Goal: Obtain resource: Obtain resource

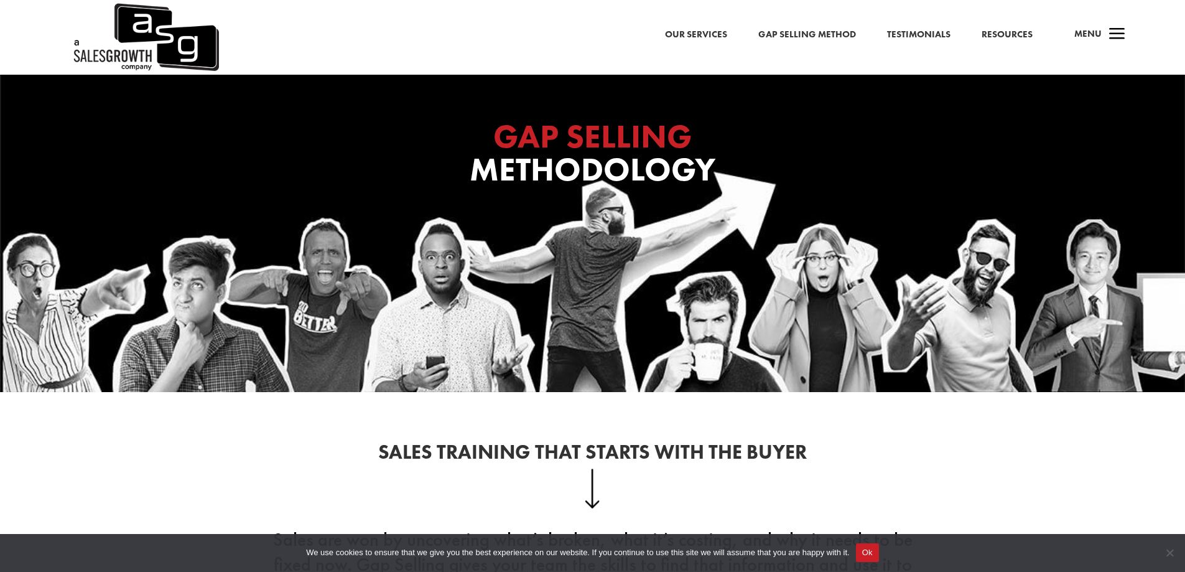
click at [695, 37] on link "Our Services" at bounding box center [696, 35] width 62 height 16
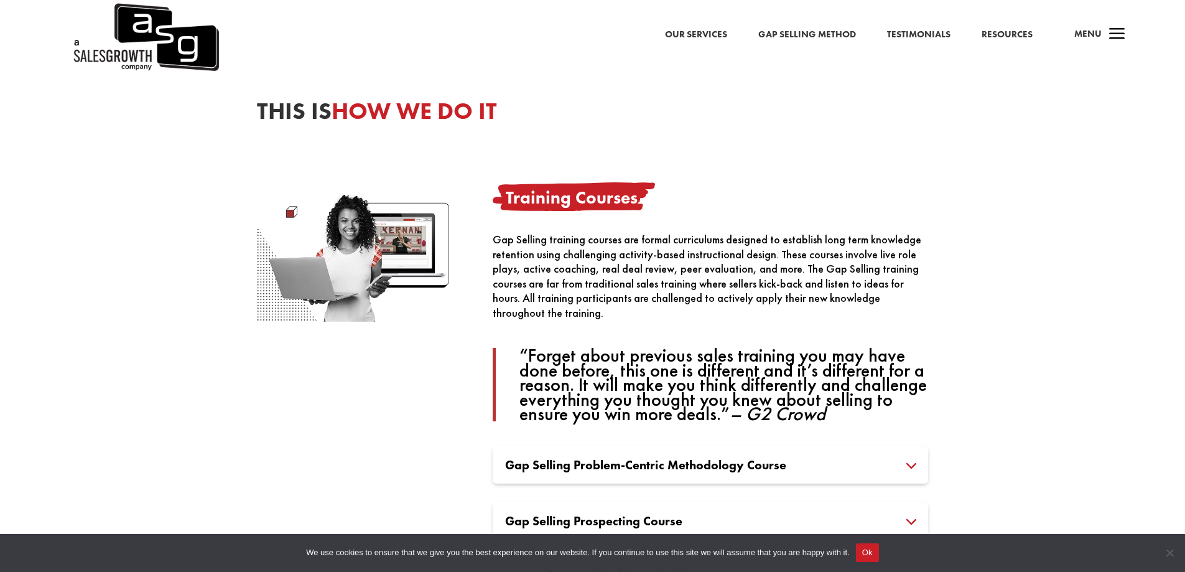
scroll to position [747, 0]
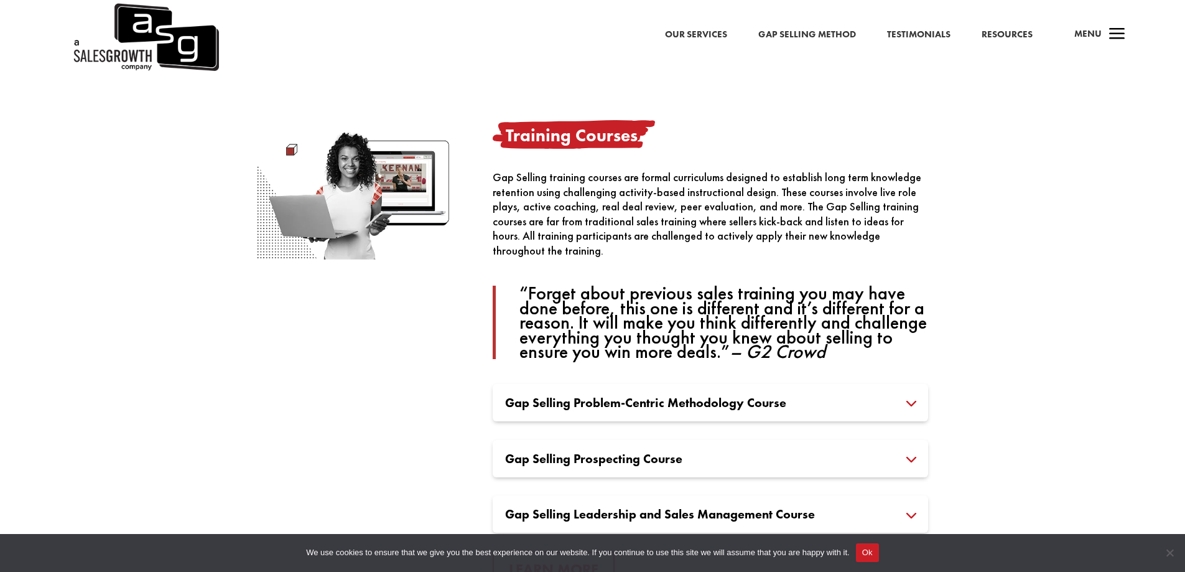
click at [609, 396] on h3 "Gap Selling Problem-Centric Methodology Course" at bounding box center [710, 402] width 411 height 12
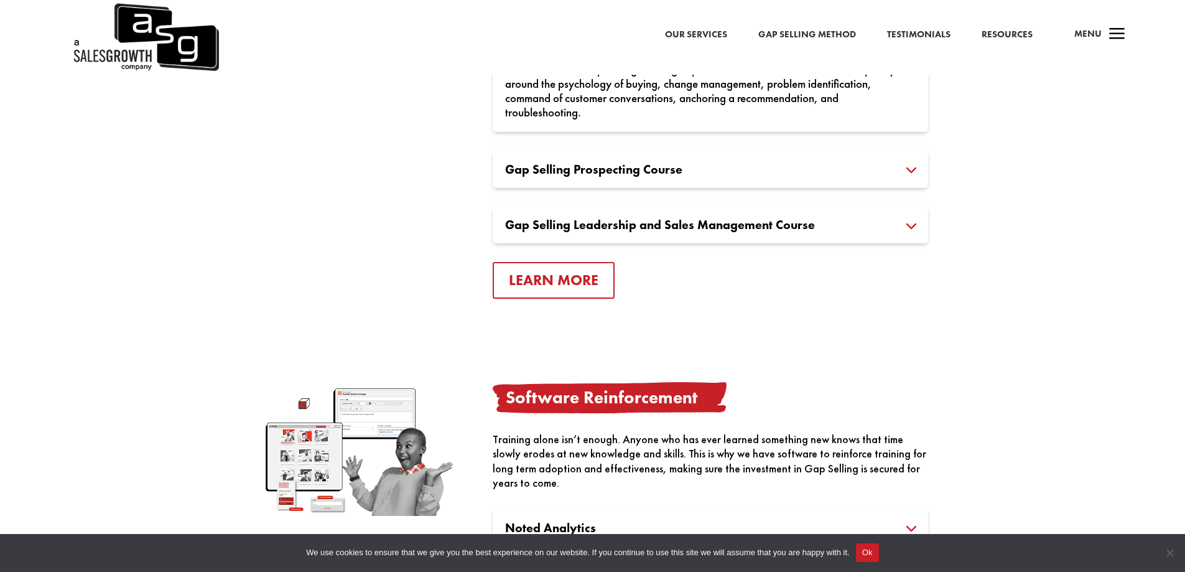
scroll to position [1058, 0]
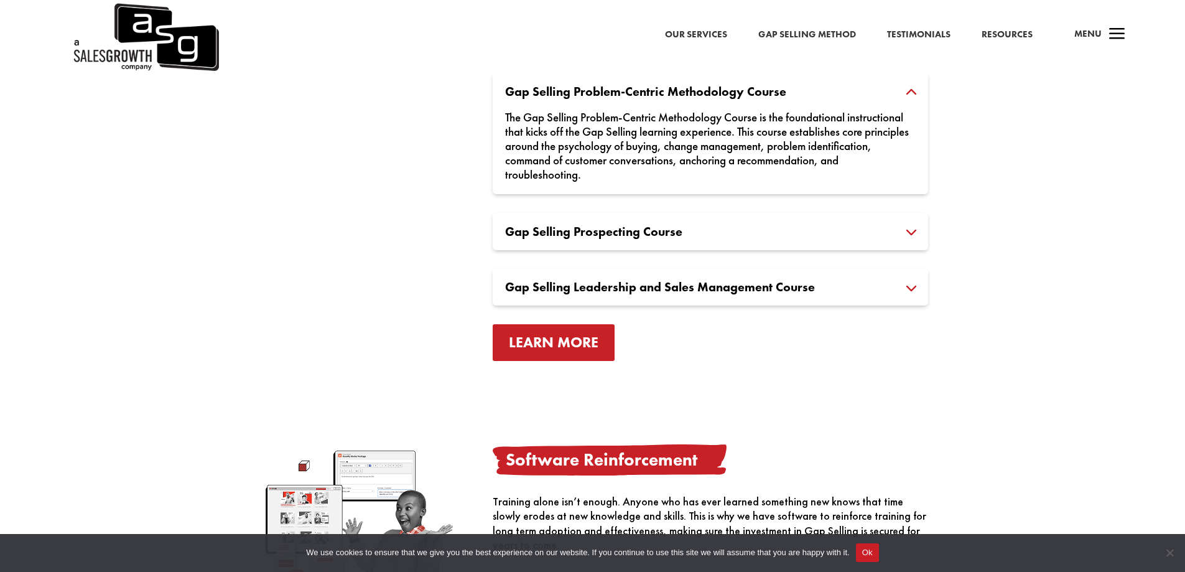
click at [556, 350] on link "Learn More" at bounding box center [554, 342] width 122 height 37
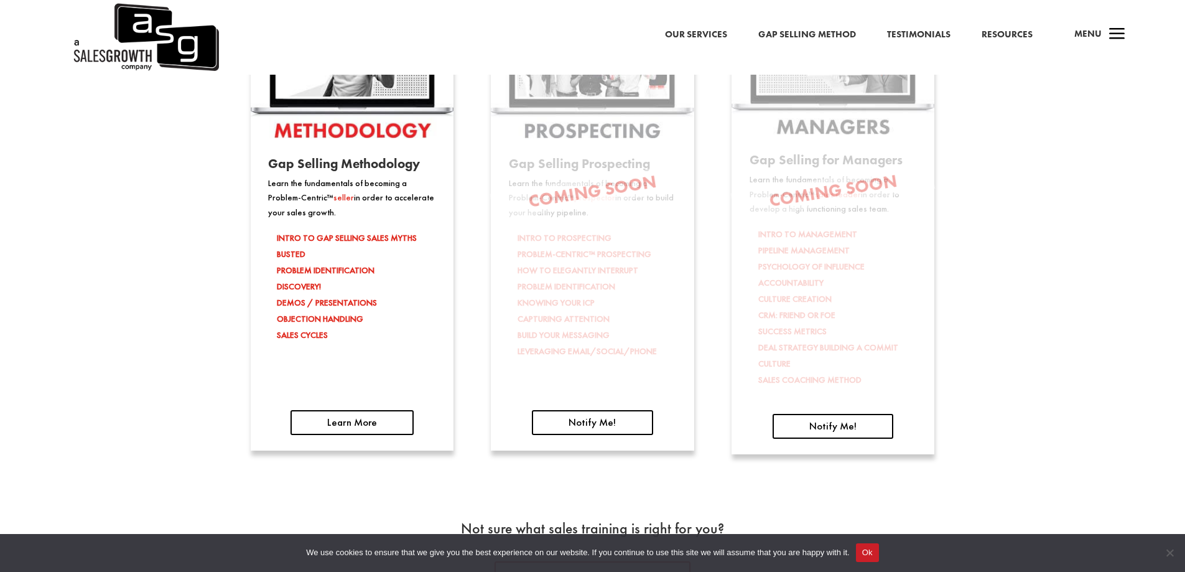
scroll to position [1991, 0]
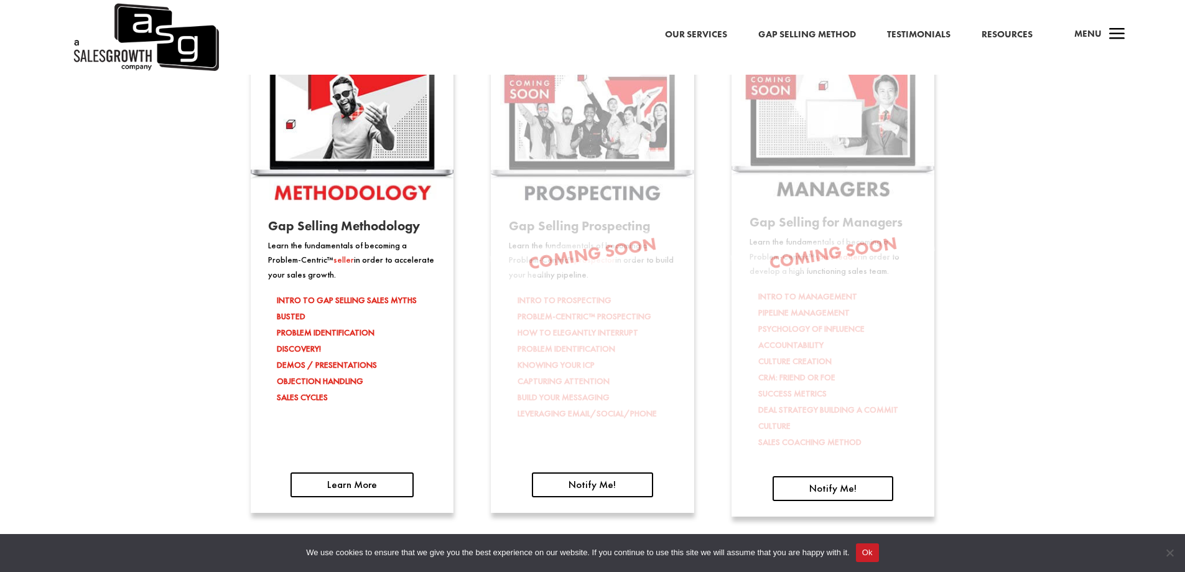
click at [1120, 27] on span "a" at bounding box center [1117, 34] width 25 height 25
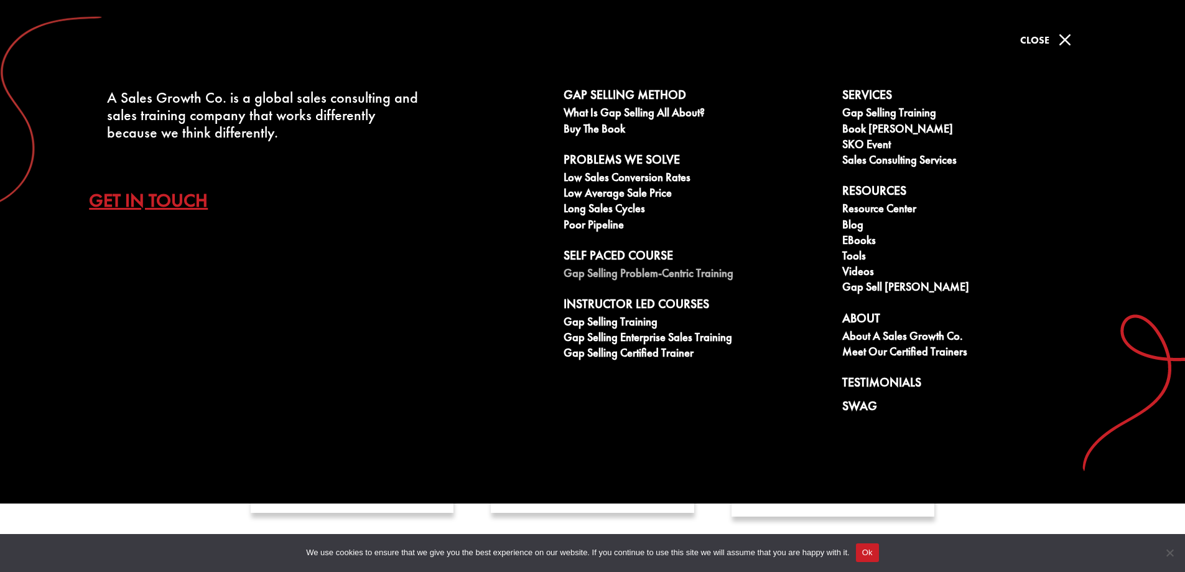
click at [702, 273] on link "Gap Selling Problem-Centric Training" at bounding box center [696, 275] width 265 height 16
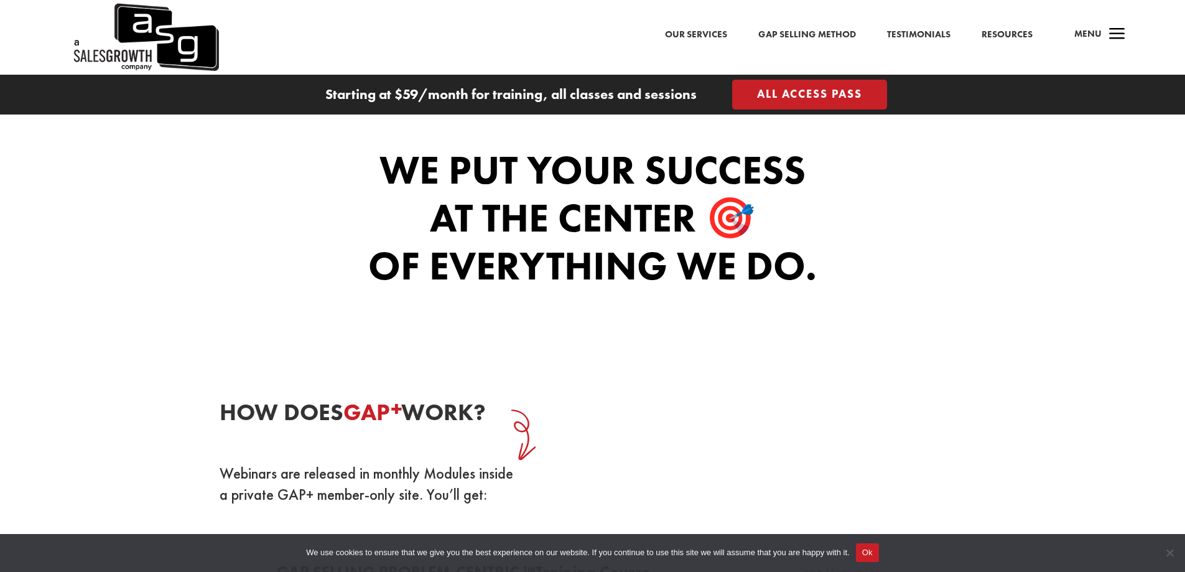
scroll to position [1182, 0]
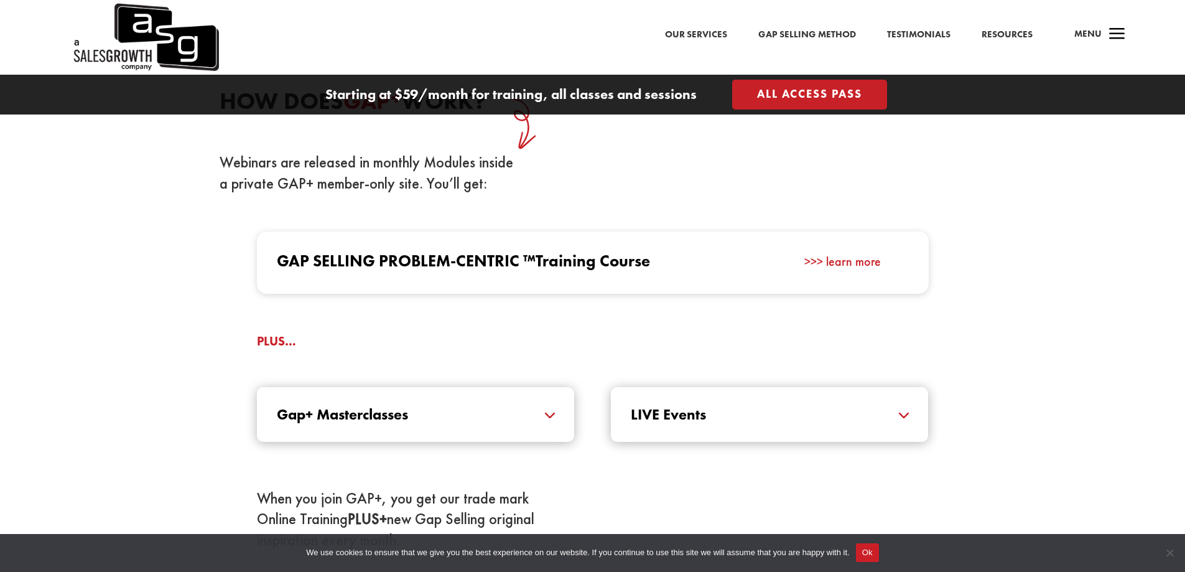
click at [489, 425] on div "Gap+ Masterclasses Masterclasses expertly crafted and delivered by our Certifie…" at bounding box center [415, 414] width 317 height 55
click at [546, 414] on h5 "Gap+ Masterclasses" at bounding box center [415, 414] width 277 height 15
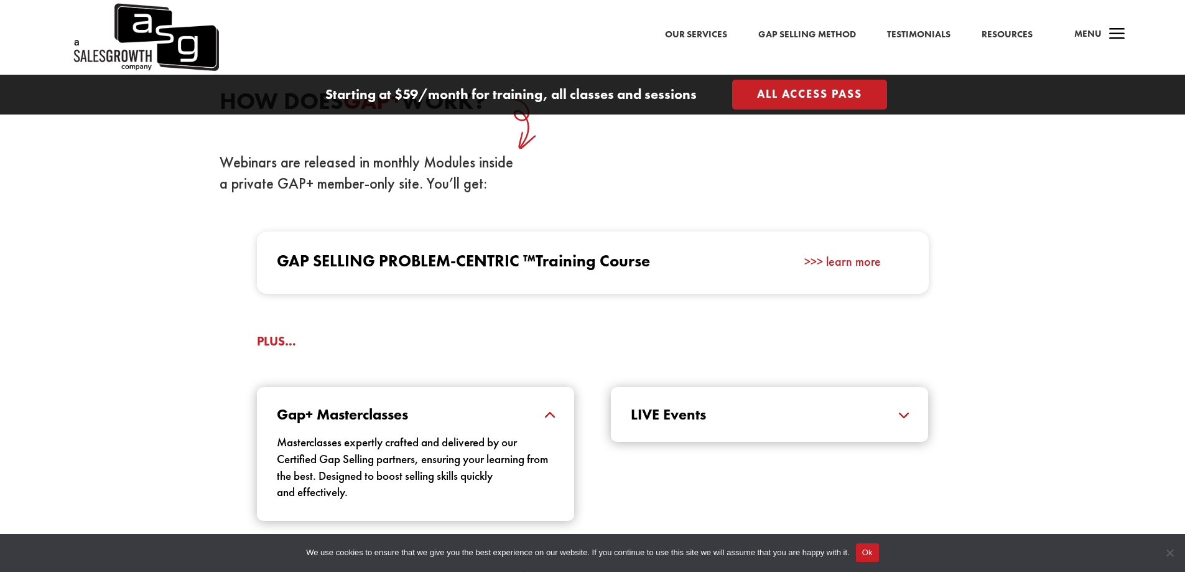
scroll to position [1431, 0]
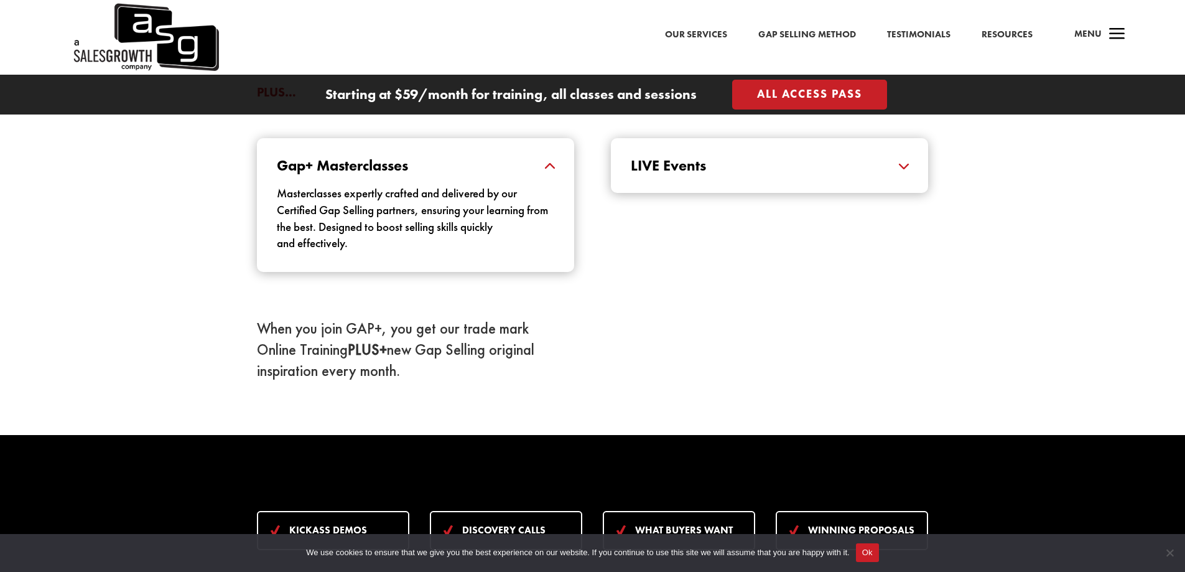
click at [773, 154] on div "LIVE Events Designed to keep you at the forefront of industry trends and insigh…" at bounding box center [769, 165] width 317 height 55
click at [900, 171] on h5 "LIVE Events" at bounding box center [769, 165] width 277 height 15
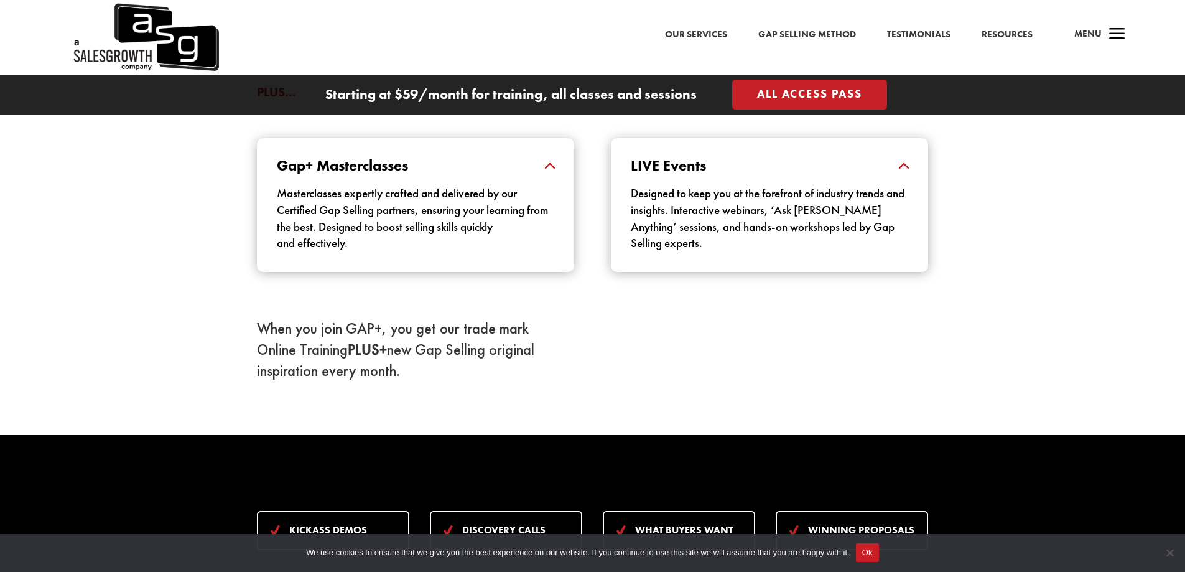
scroll to position [1182, 0]
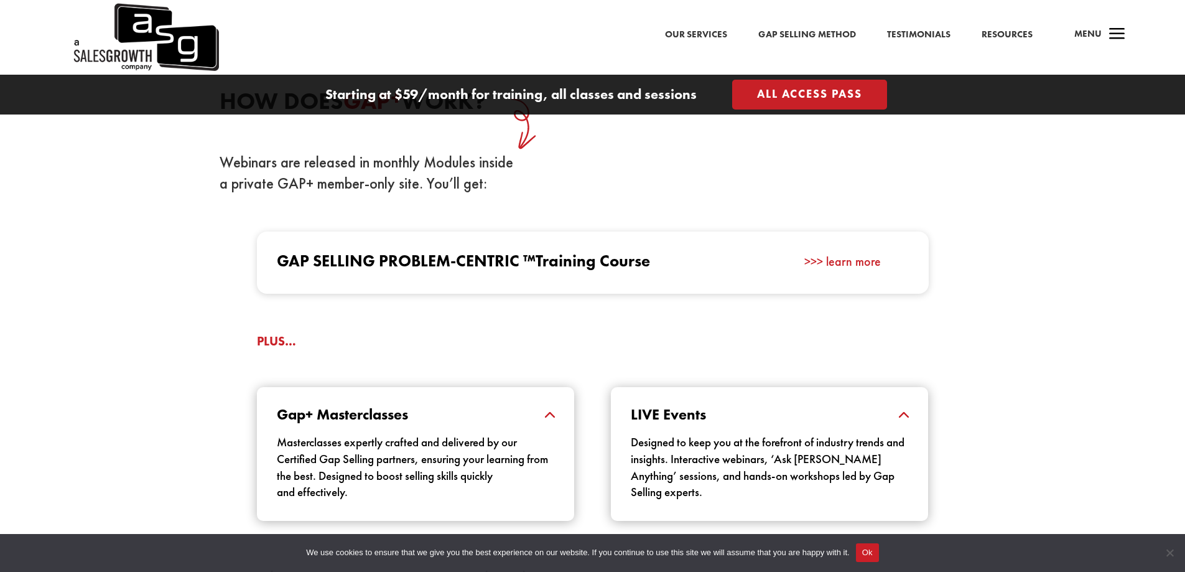
click at [759, 90] on link "All Access Pass" at bounding box center [809, 94] width 155 height 29
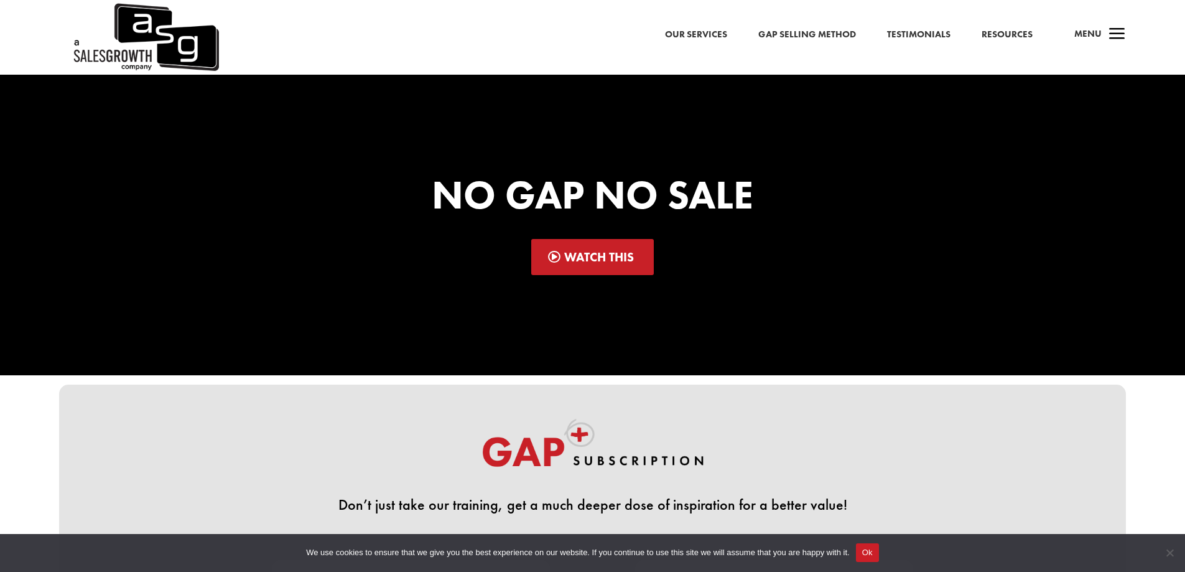
scroll to position [311, 0]
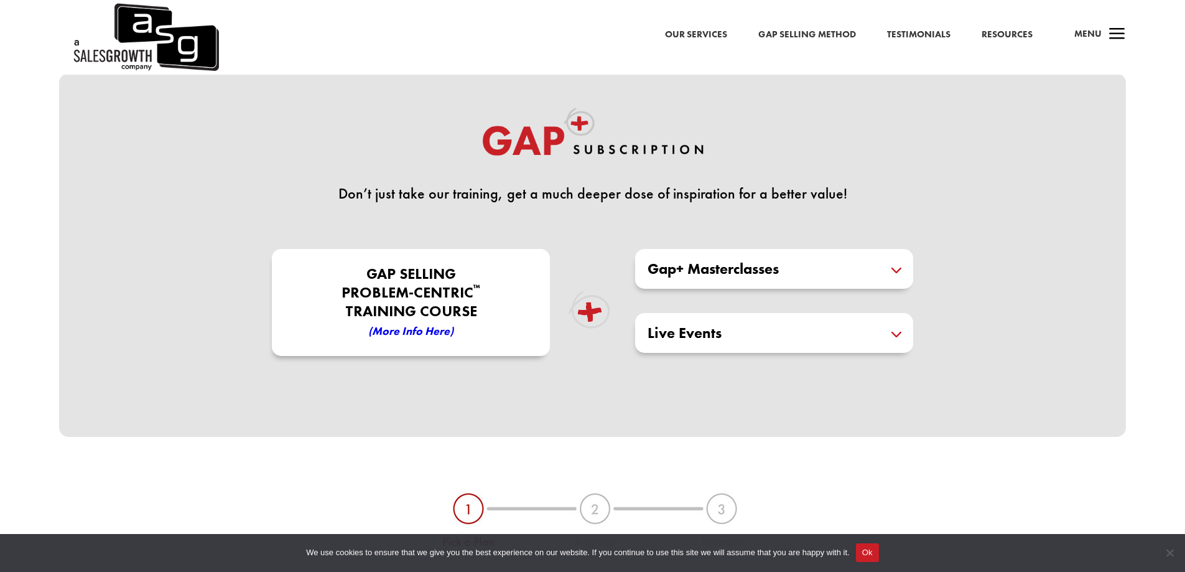
click at [757, 273] on h5 "Gap+ Masterclasses" at bounding box center [774, 268] width 253 height 15
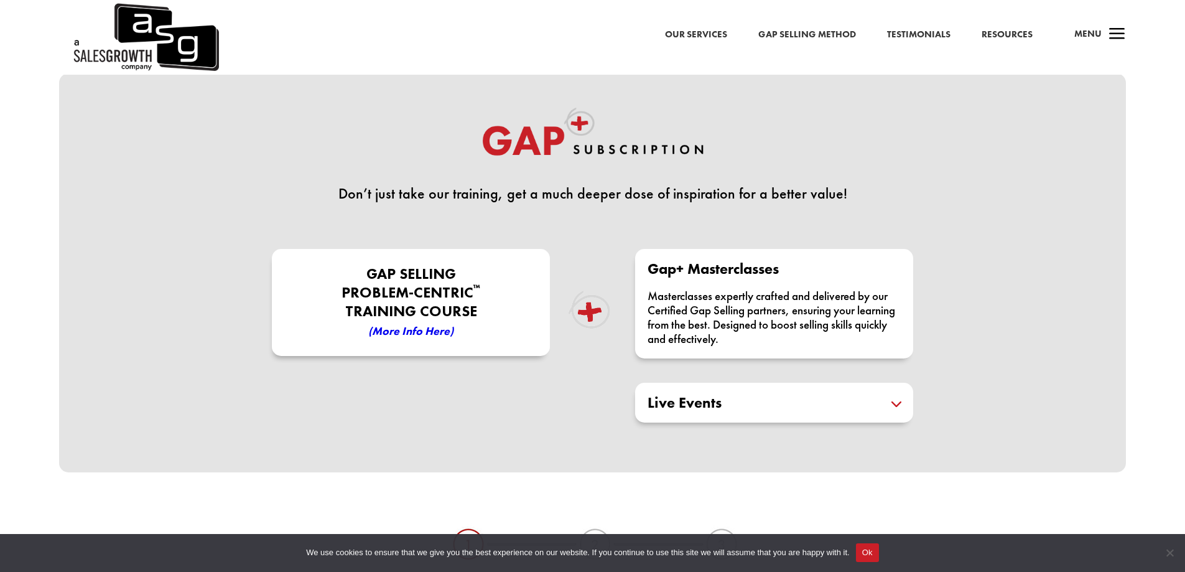
click at [856, 412] on div "Live Events Designed to keep you at the forefront of industry trends and insigh…" at bounding box center [774, 403] width 278 height 40
click at [888, 404] on h5 "Live Events" at bounding box center [774, 402] width 253 height 15
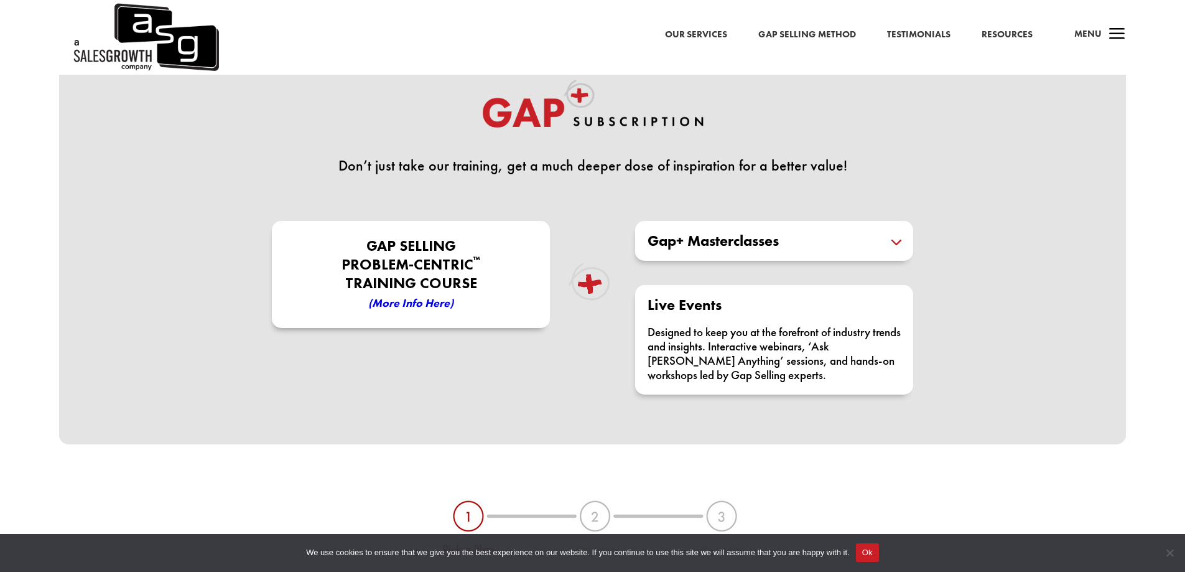
scroll to position [277, 0]
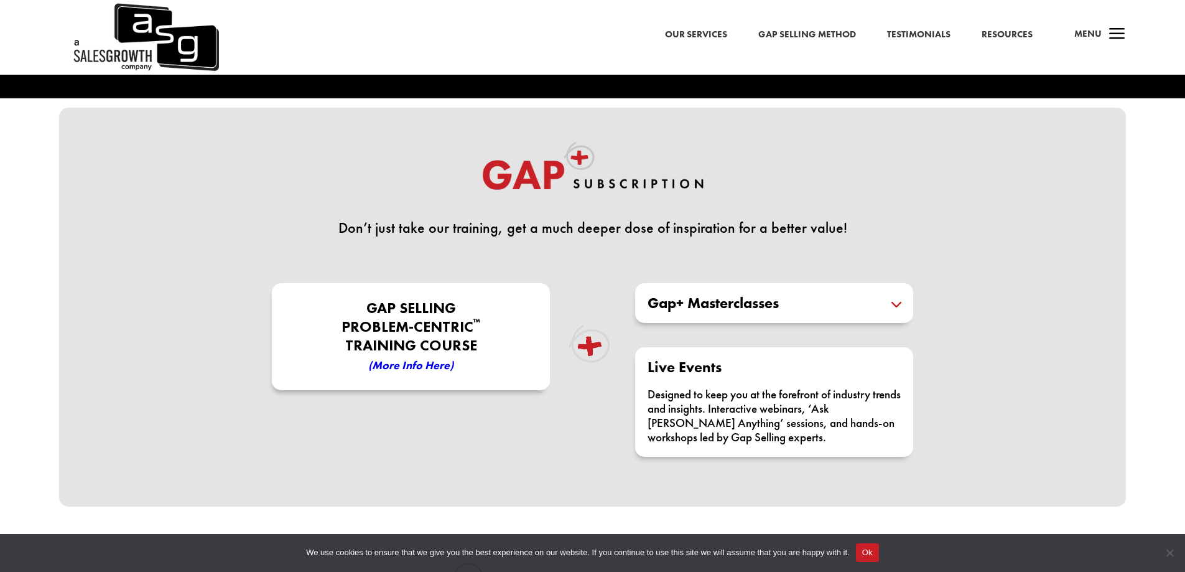
click at [791, 299] on h5 "Gap+ Masterclasses" at bounding box center [774, 303] width 253 height 15
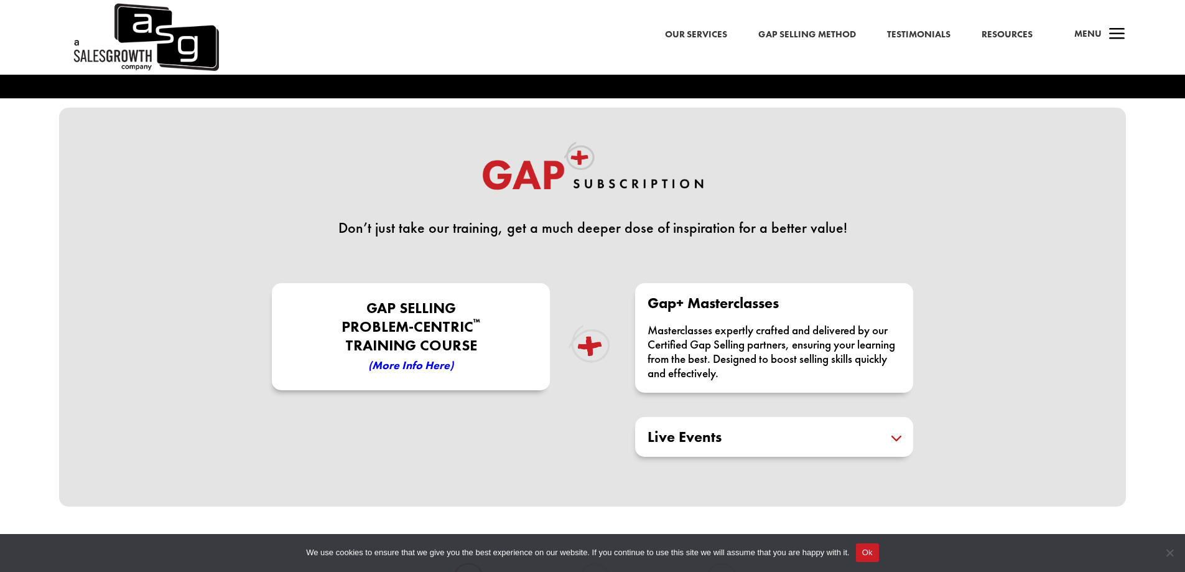
click at [791, 36] on link "Gap Selling Method" at bounding box center [807, 35] width 98 height 16
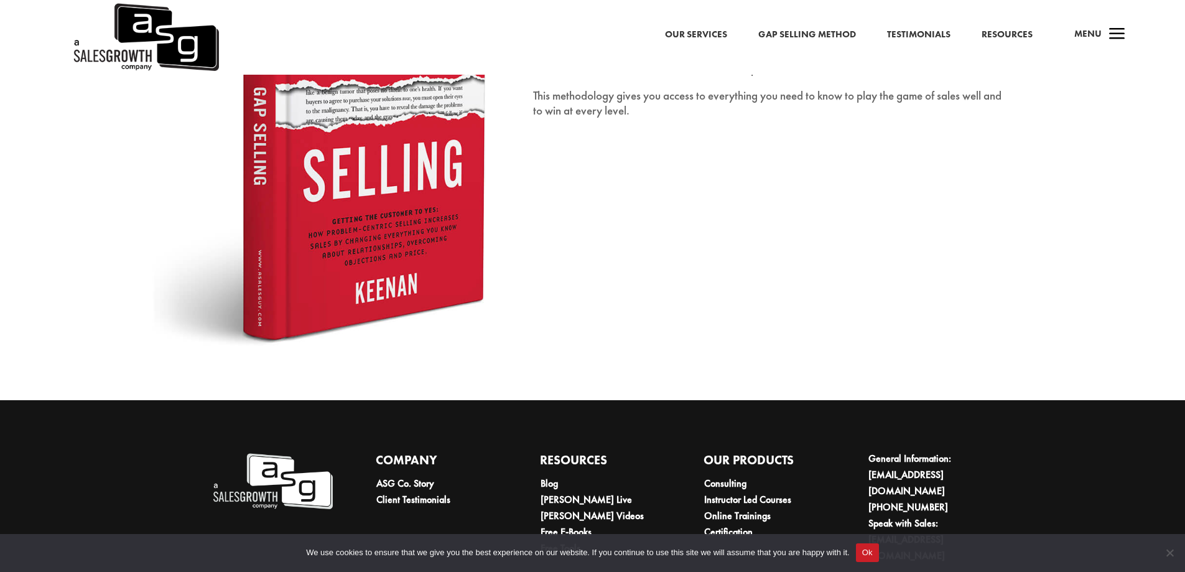
scroll to position [2143, 0]
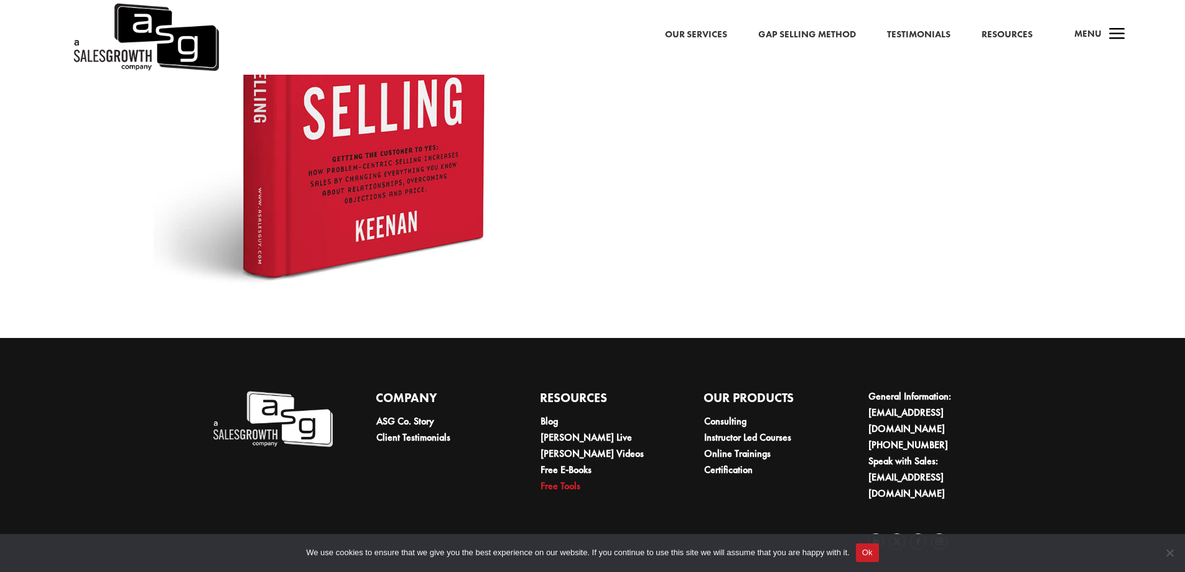
click at [563, 487] on link "Free Tools" at bounding box center [561, 485] width 40 height 13
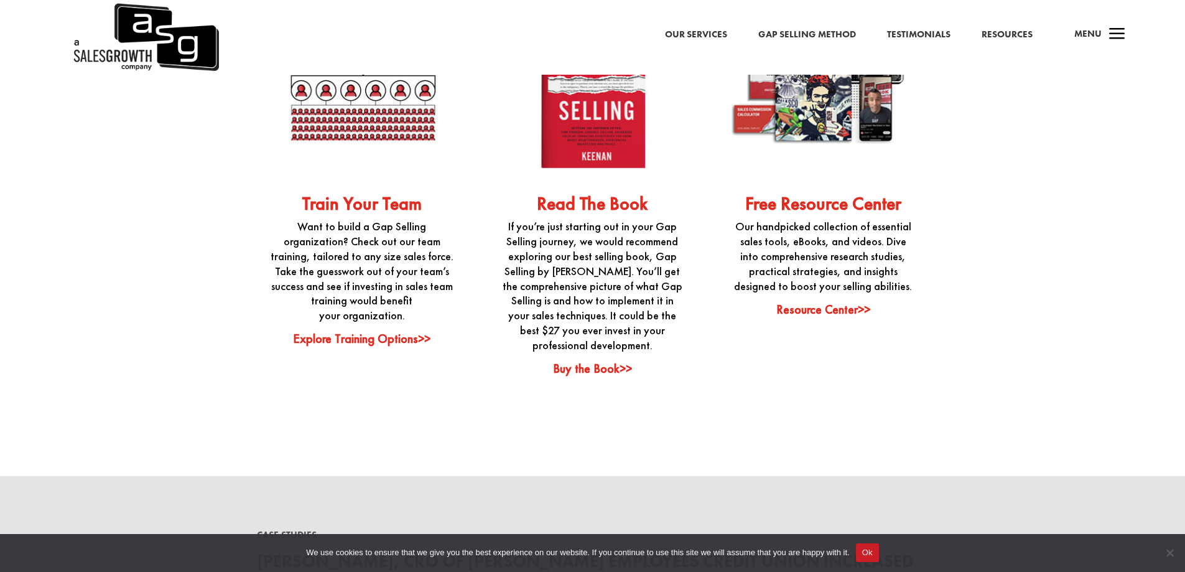
scroll to position [3173, 0]
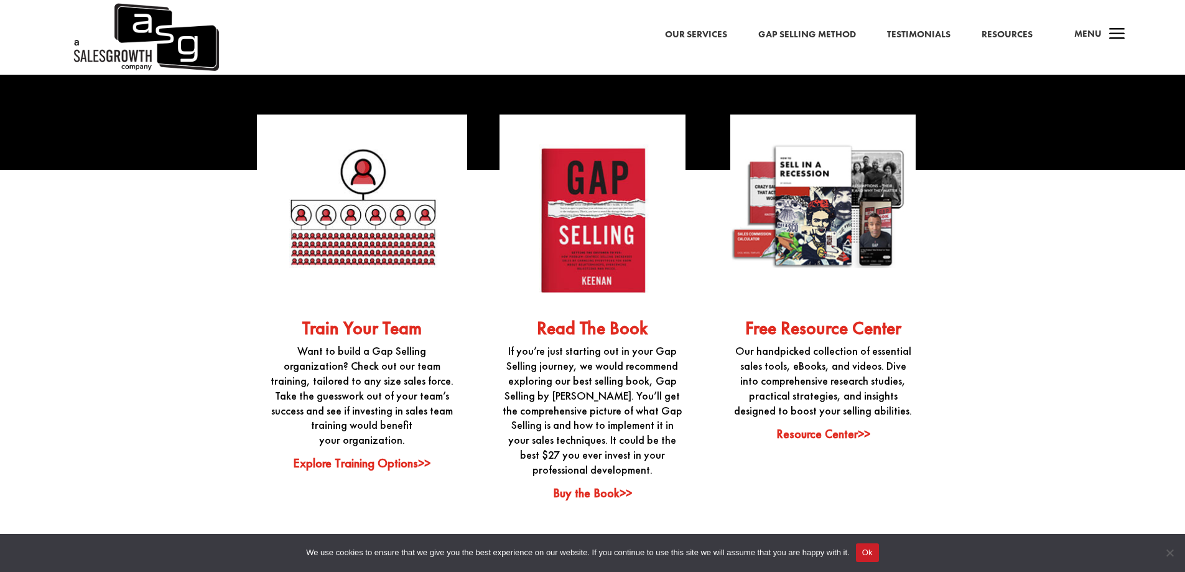
click at [801, 431] on link "Resource Center>>" at bounding box center [823, 434] width 94 height 16
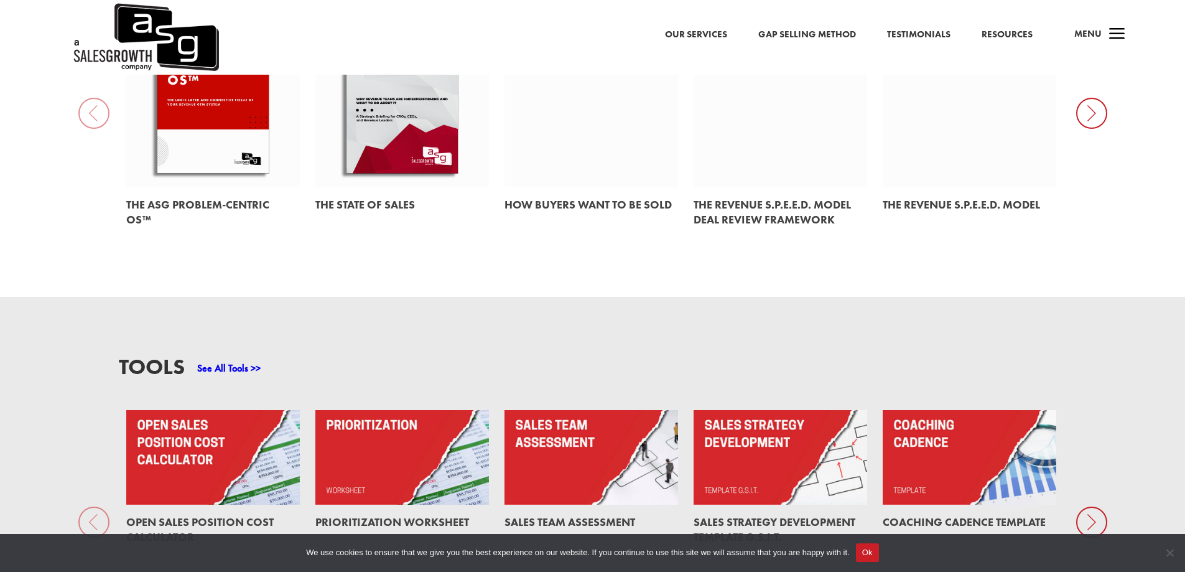
scroll to position [995, 0]
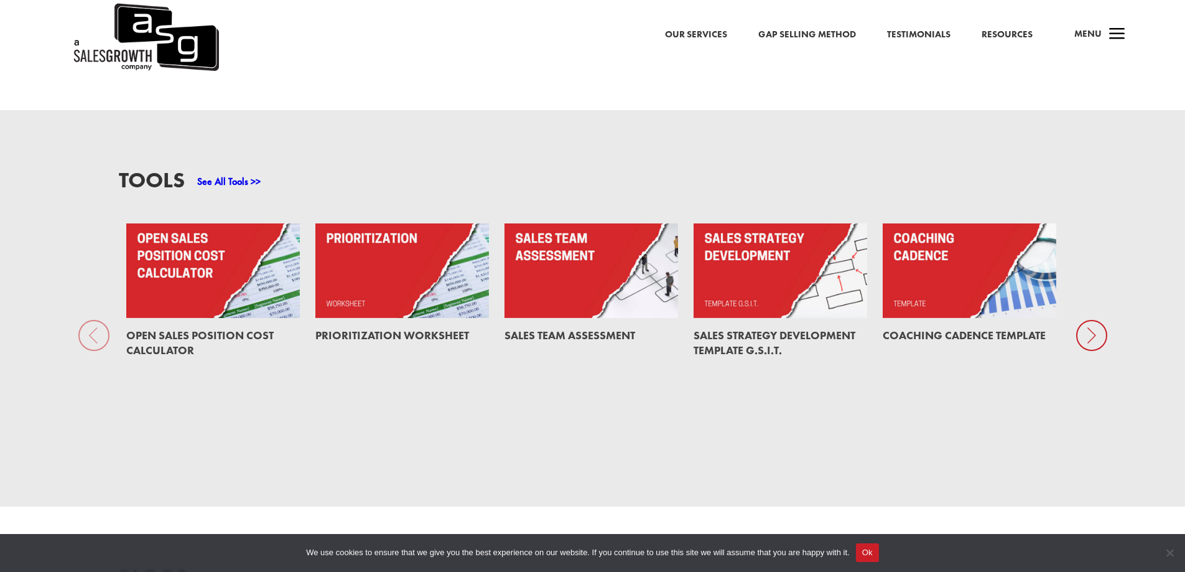
click at [409, 289] on link at bounding box center [402, 270] width 174 height 95
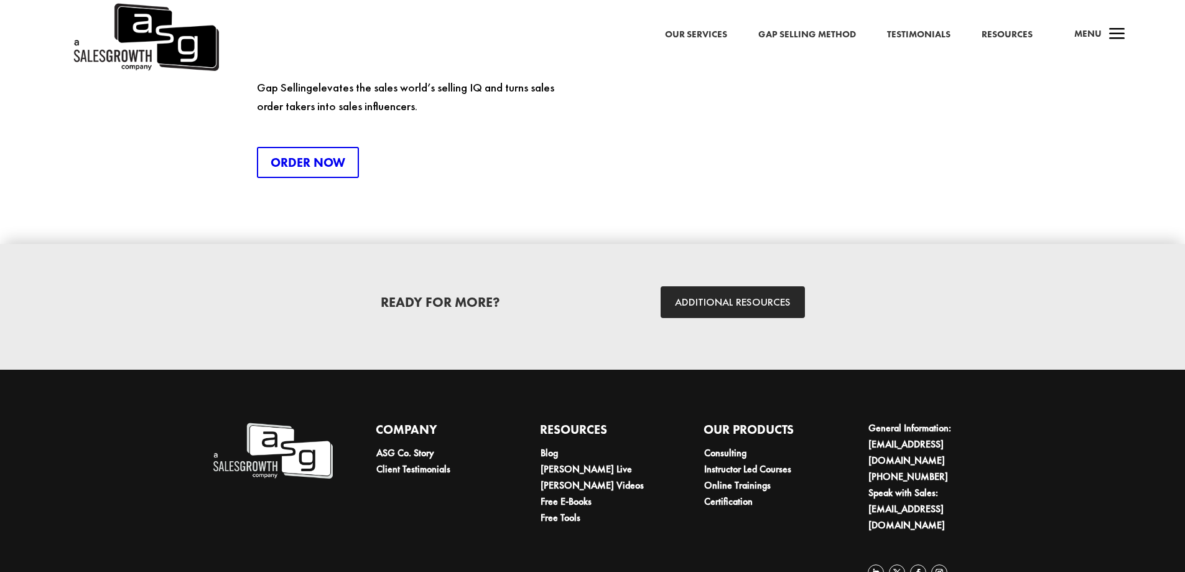
scroll to position [1680, 0]
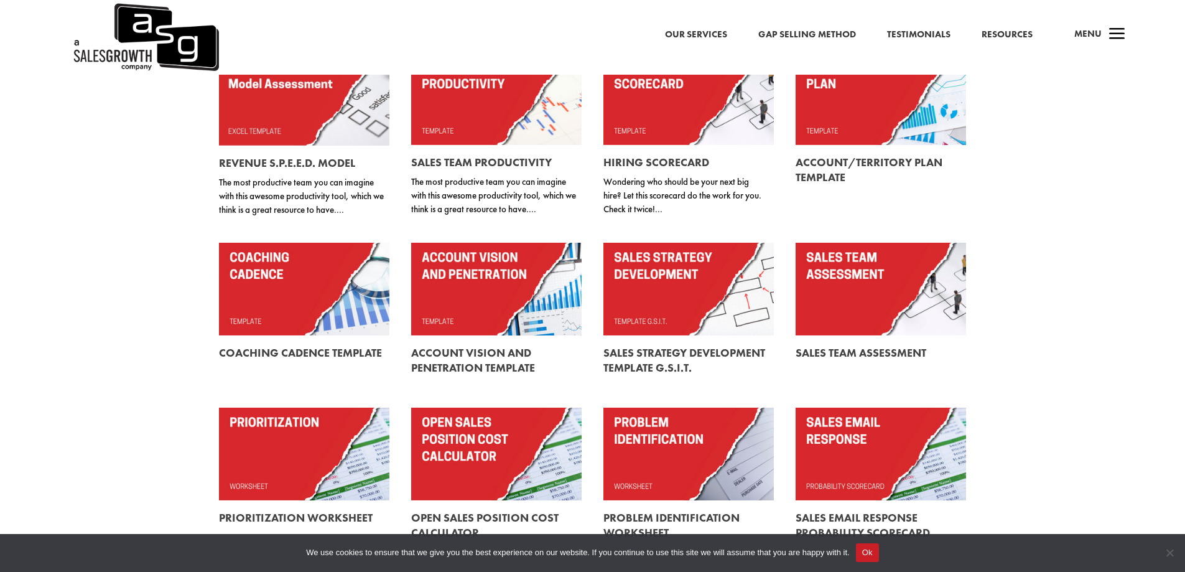
scroll to position [124, 0]
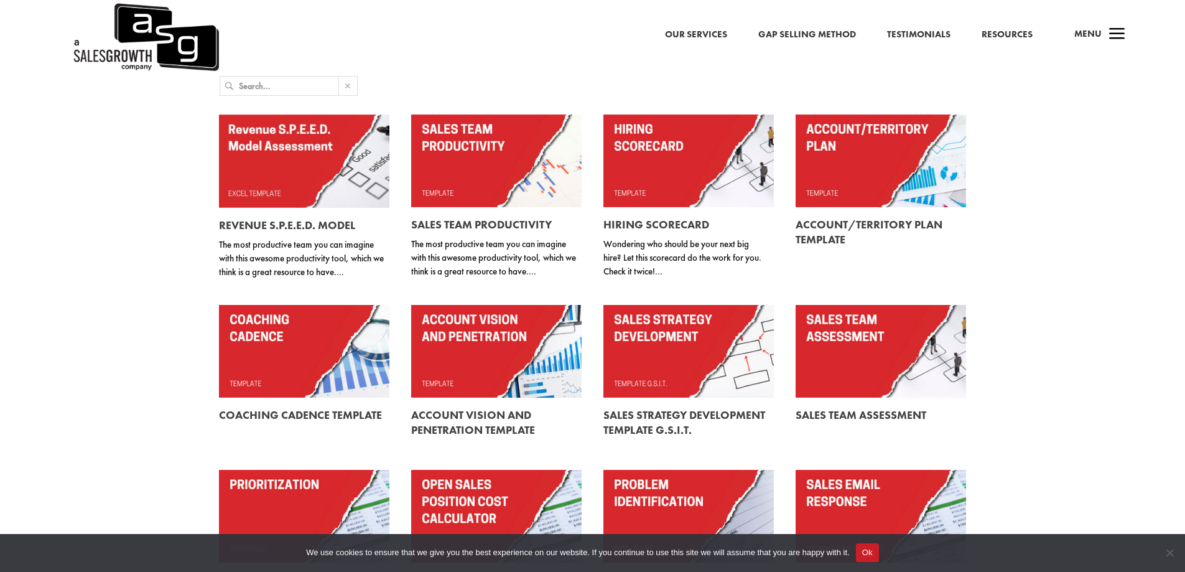
click at [701, 354] on link at bounding box center [688, 351] width 170 height 93
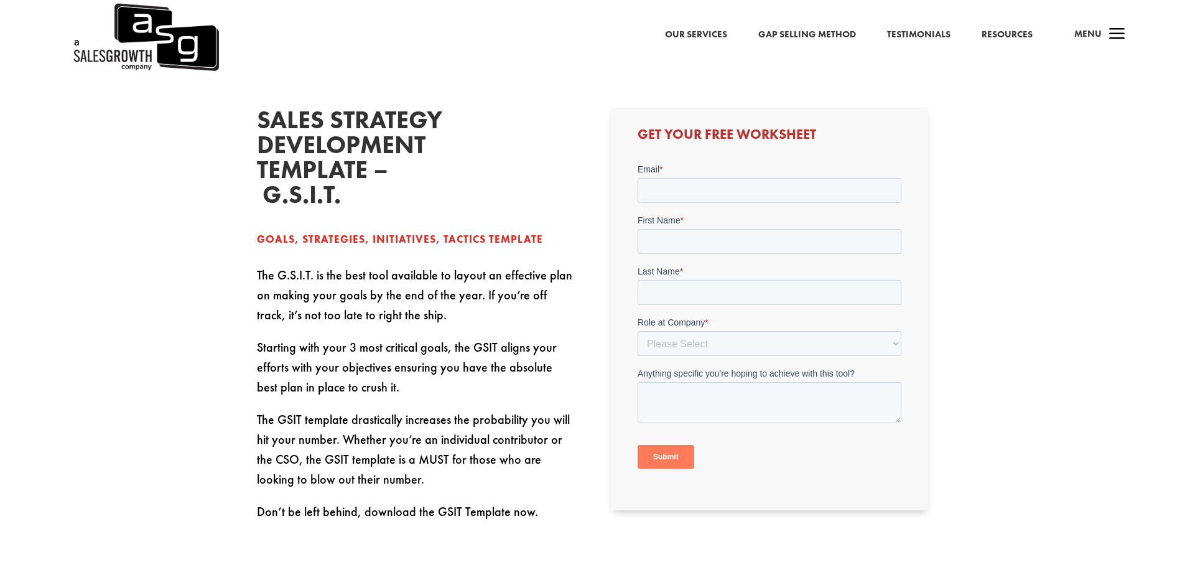
scroll to position [560, 0]
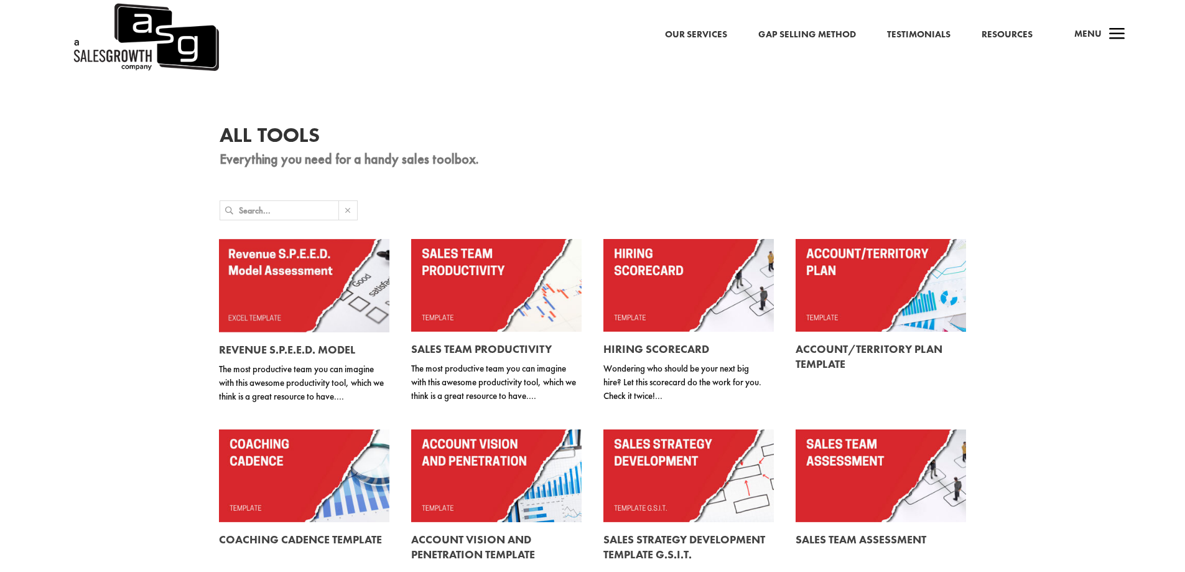
scroll to position [124, 0]
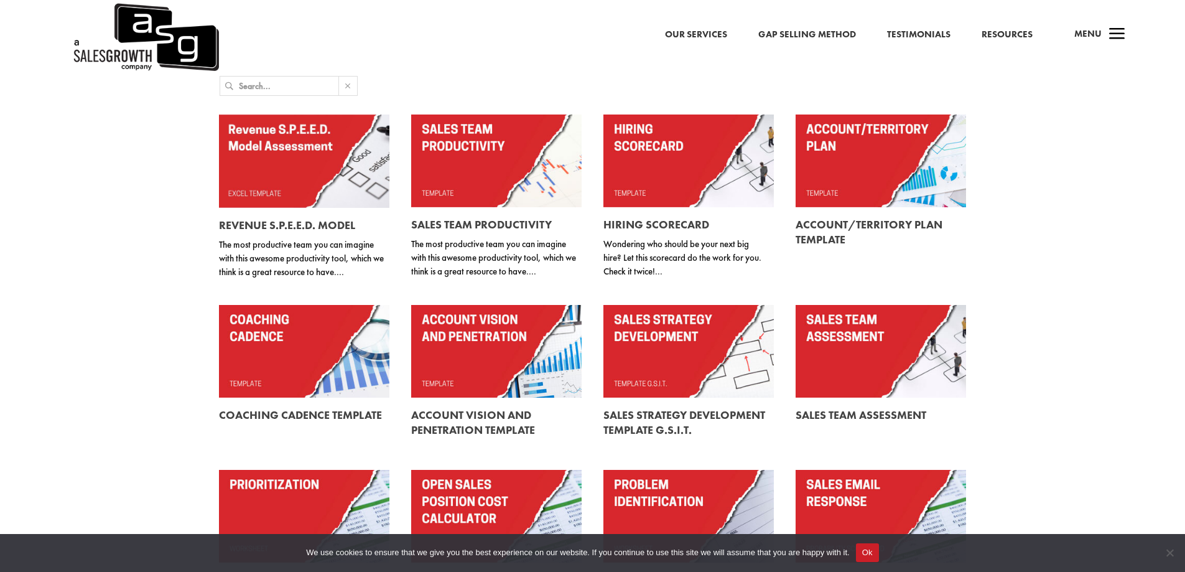
click at [811, 40] on link "Gap Selling Method" at bounding box center [807, 35] width 98 height 16
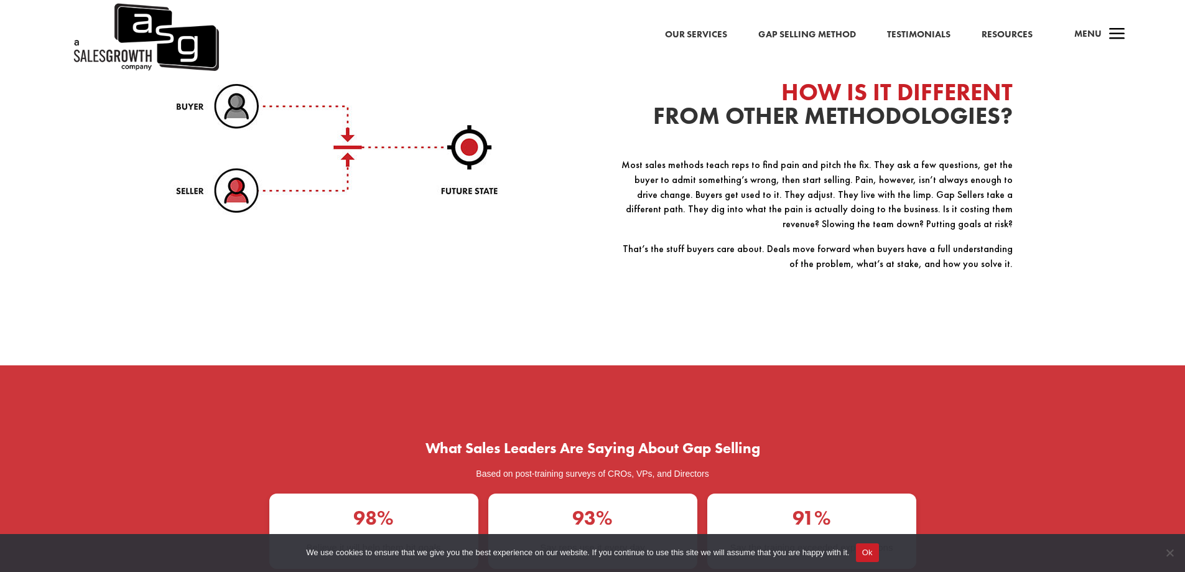
scroll to position [2053, 0]
